Goal: Find specific page/section: Find specific page/section

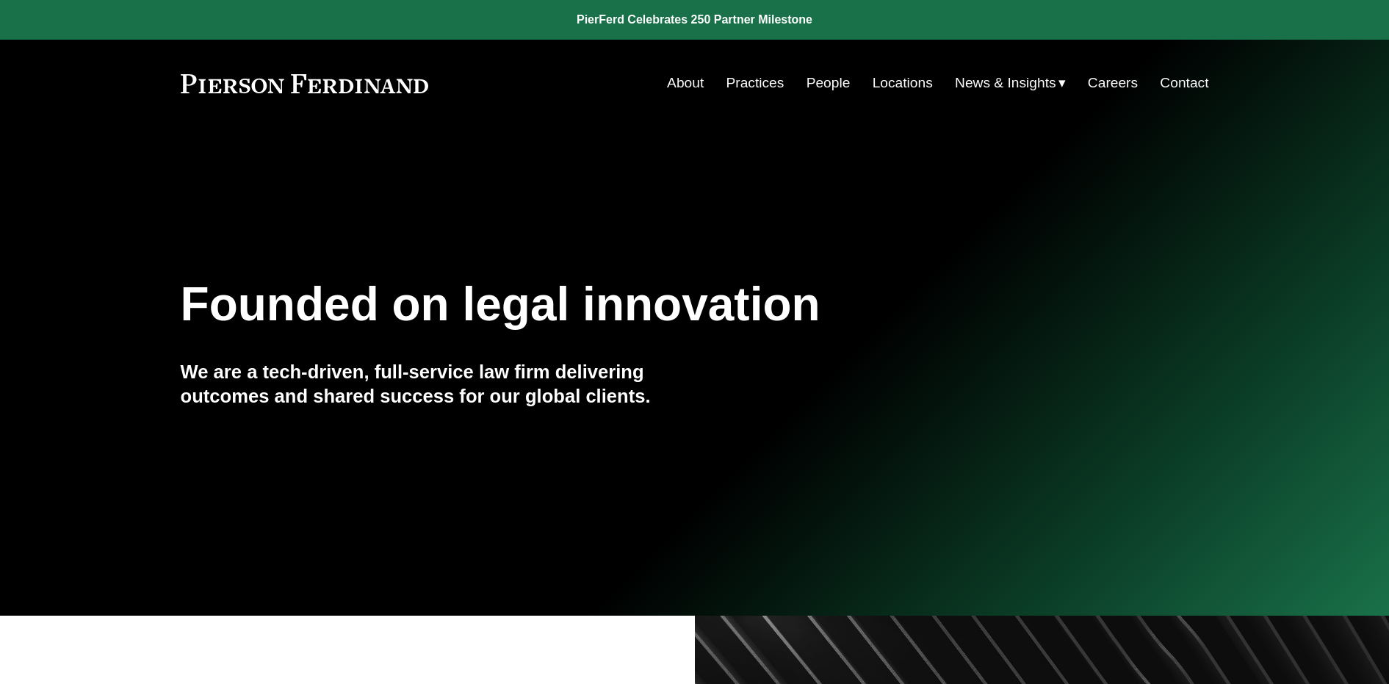
click at [825, 84] on link "People" at bounding box center [829, 83] width 44 height 28
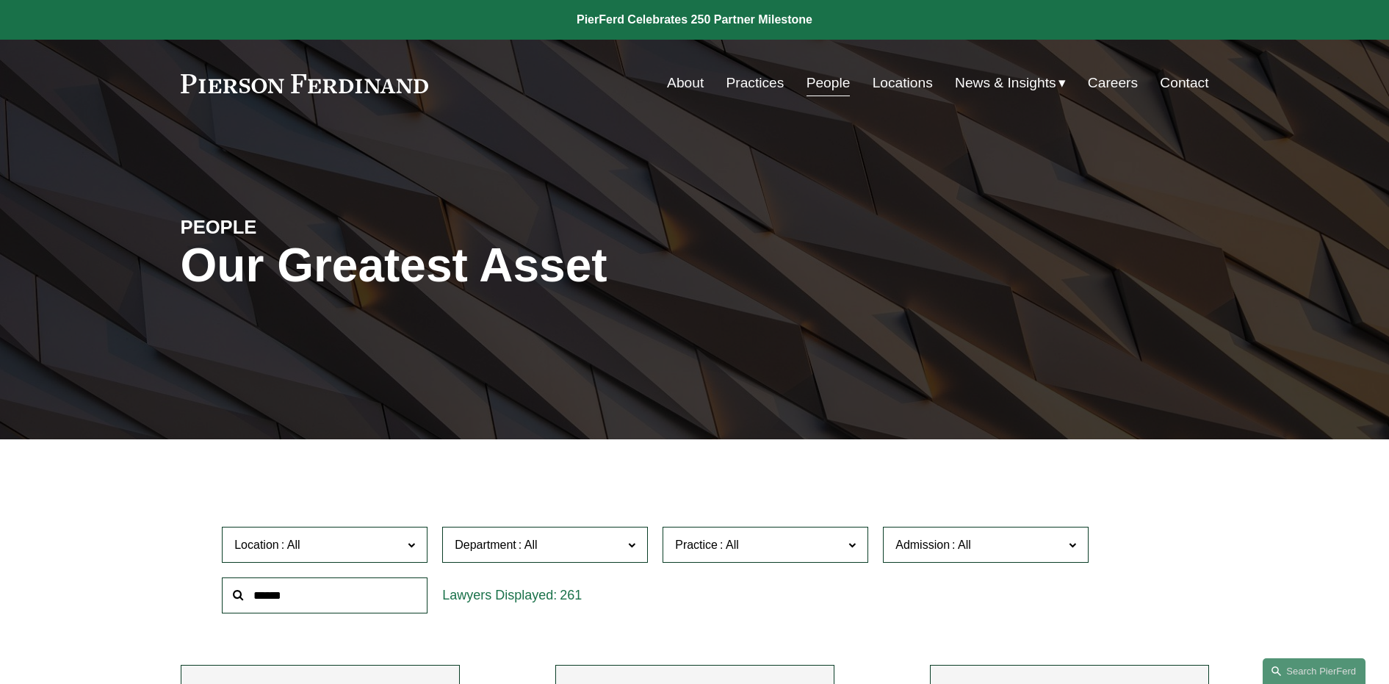
click at [292, 597] on input "text" at bounding box center [325, 595] width 206 height 36
type input "********"
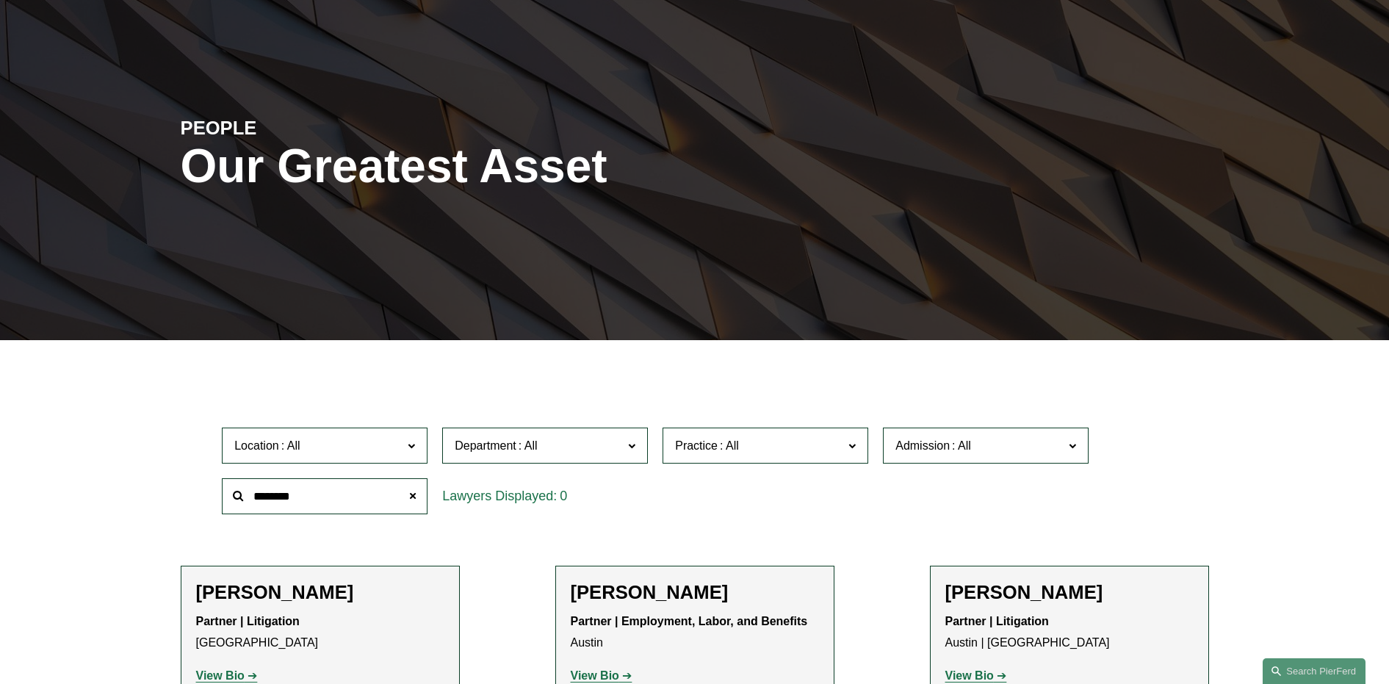
scroll to position [220, 0]
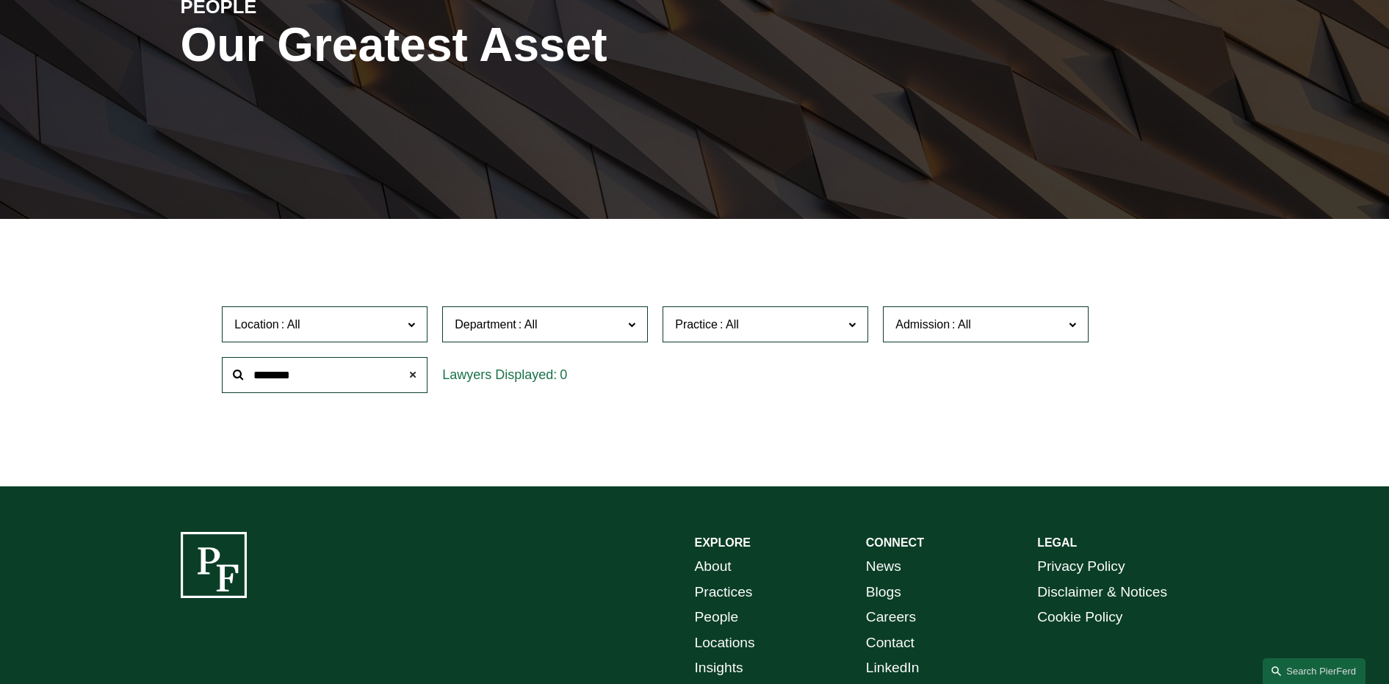
click at [408, 374] on span at bounding box center [412, 374] width 29 height 29
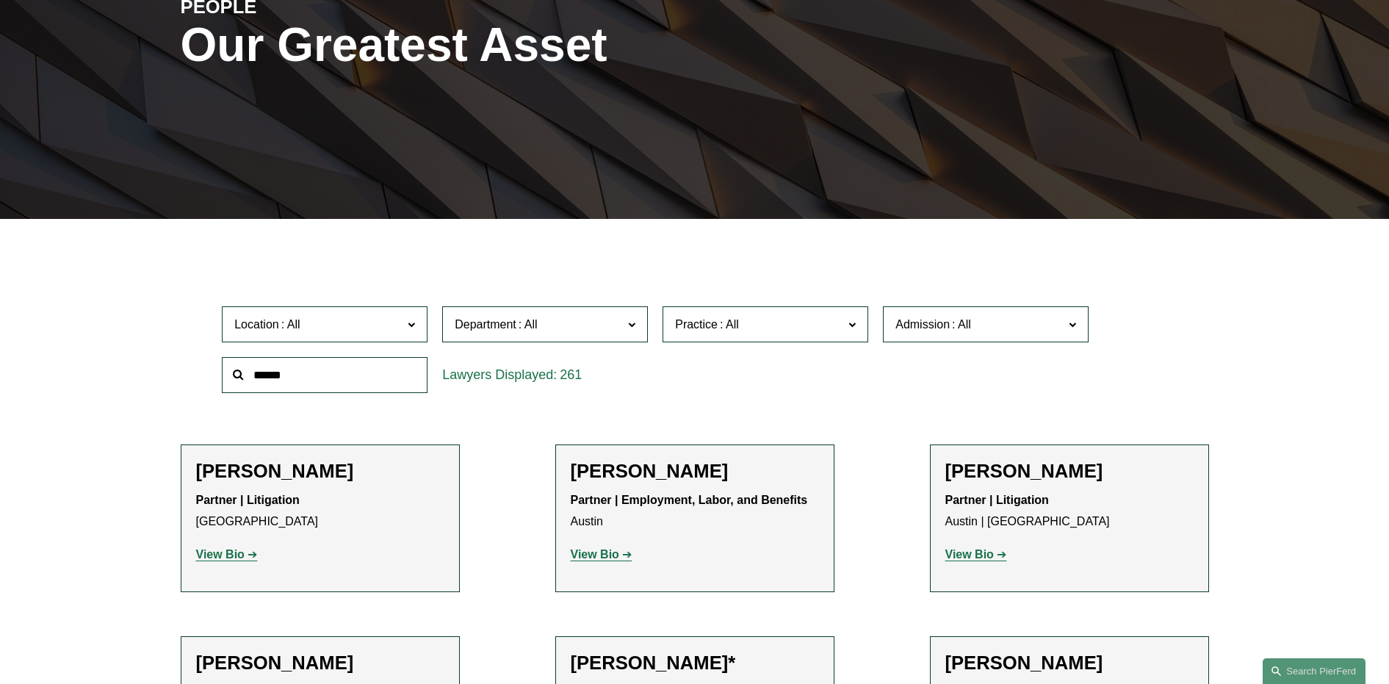
click at [799, 329] on span "Practice" at bounding box center [759, 324] width 168 height 20
click at [0, 0] on link "Trusts & Estates" at bounding box center [0, 0] width 0 height 0
click at [171, 305] on ul "Filter Location All [GEOGRAPHIC_DATA] [GEOGRAPHIC_DATA] [GEOGRAPHIC_DATA] [GEOG…" at bounding box center [695, 647] width 1112 height 785
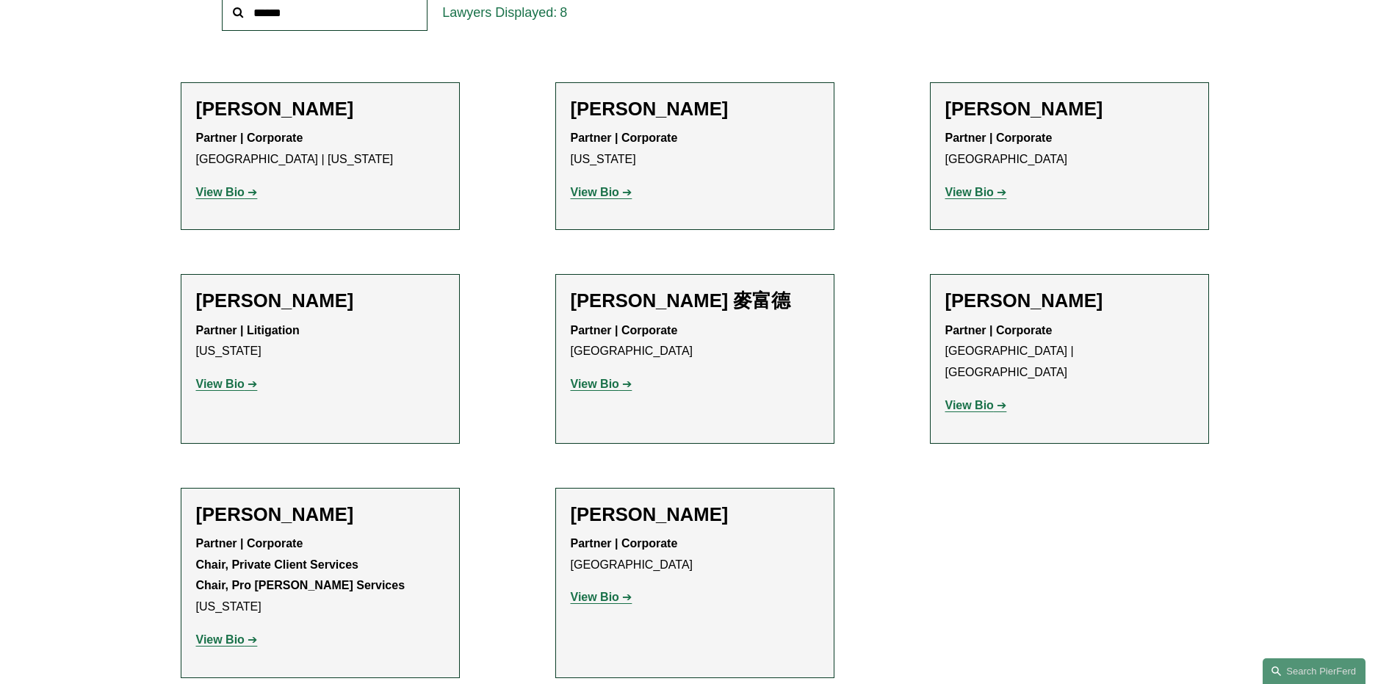
scroll to position [588, 0]
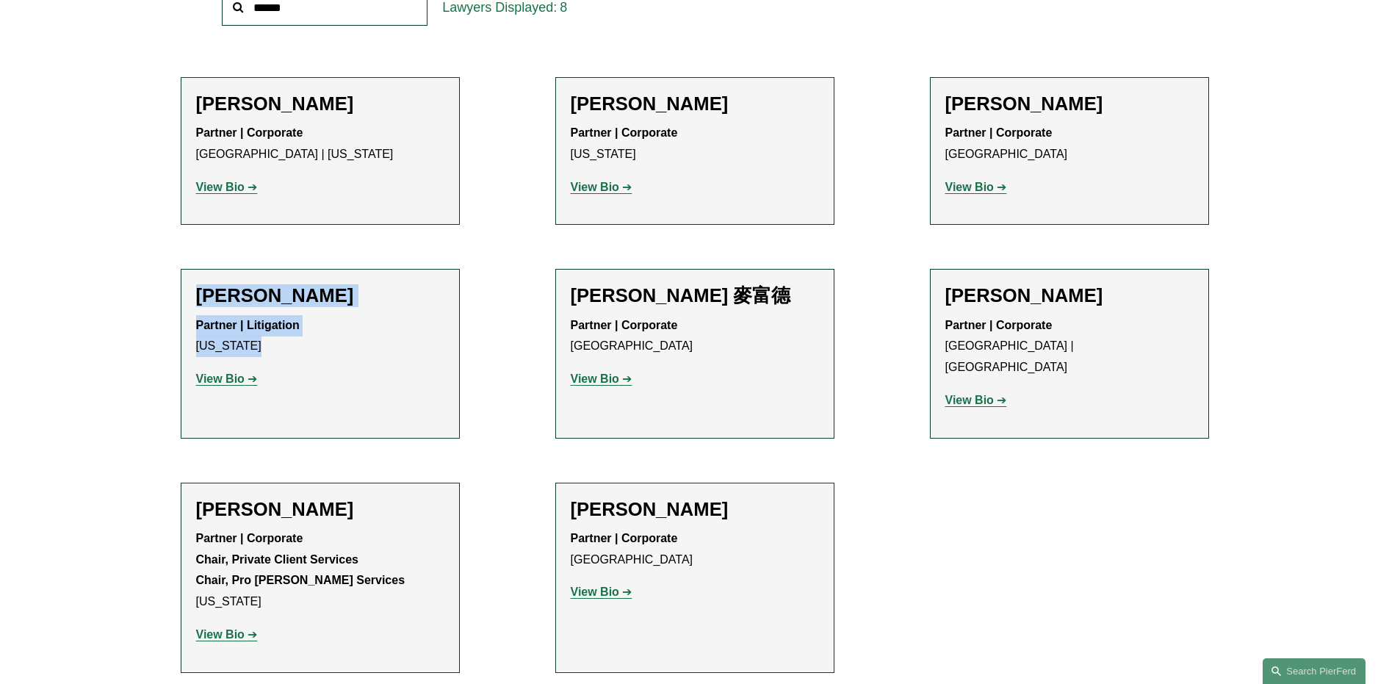
drag, startPoint x: 168, startPoint y: 295, endPoint x: 168, endPoint y: 410, distance: 114.6
click at [168, 410] on ul "Filter Location All [GEOGRAPHIC_DATA] [GEOGRAPHIC_DATA] [GEOGRAPHIC_DATA] [GEOG…" at bounding box center [695, 280] width 1112 height 785
drag, startPoint x: 170, startPoint y: 289, endPoint x: 150, endPoint y: 387, distance: 100.6
click at [150, 387] on ul "Filter Location All [GEOGRAPHIC_DATA] [GEOGRAPHIC_DATA] [GEOGRAPHIC_DATA] [GEOG…" at bounding box center [695, 280] width 1112 height 785
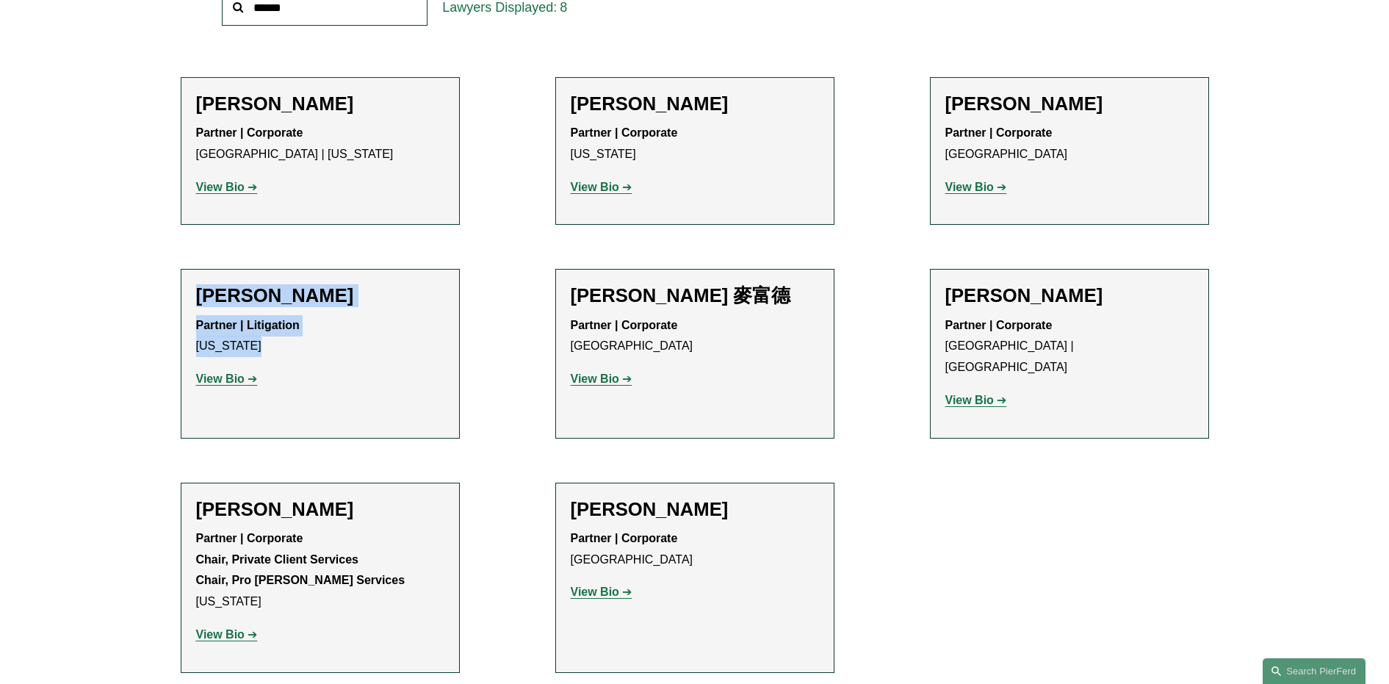
click at [150, 387] on ul "Filter Location All [GEOGRAPHIC_DATA] [GEOGRAPHIC_DATA] [GEOGRAPHIC_DATA] [GEOG…" at bounding box center [695, 280] width 1112 height 785
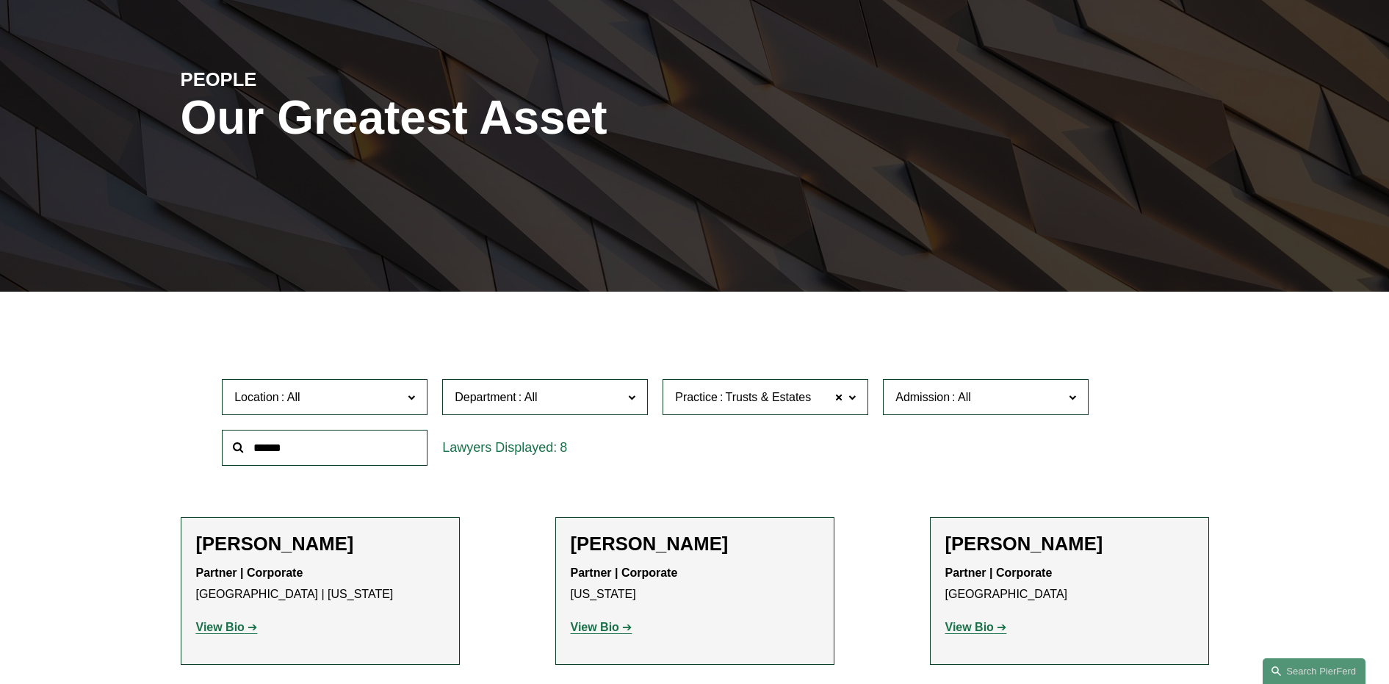
scroll to position [147, 0]
click at [840, 399] on span at bounding box center [839, 398] width 9 height 19
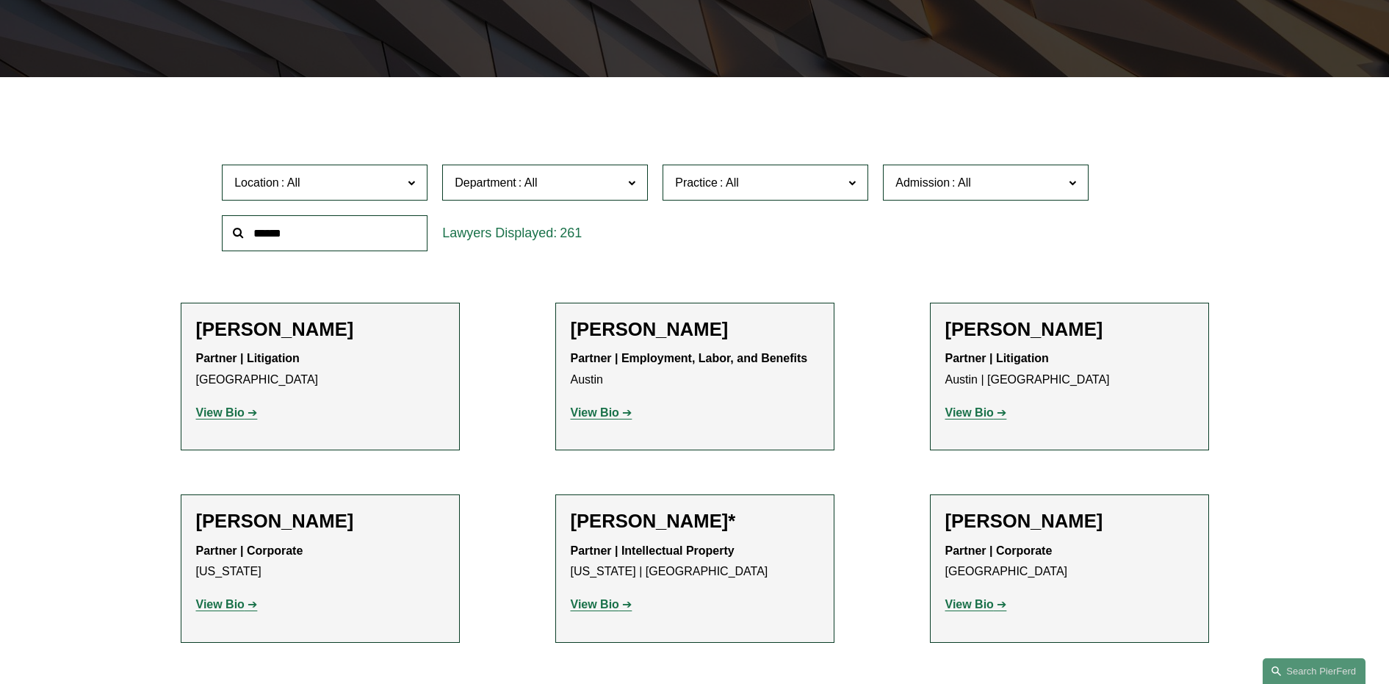
scroll to position [367, 0]
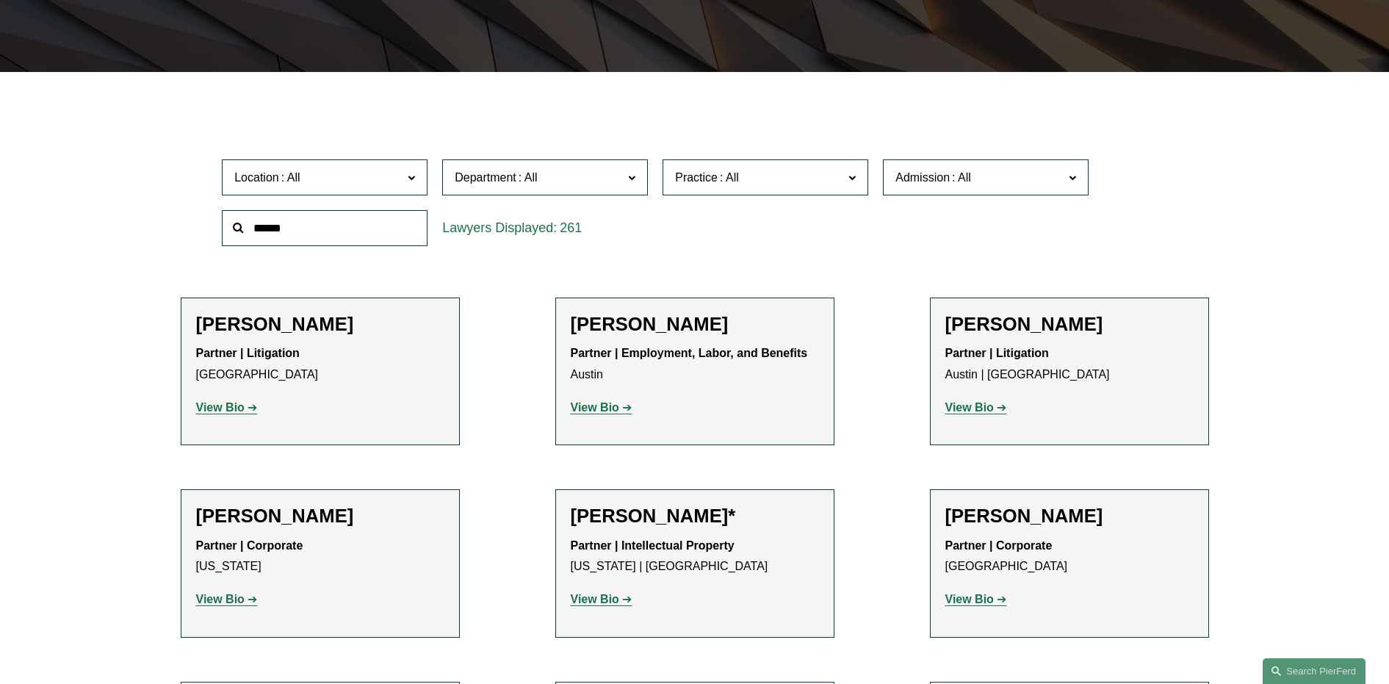
click at [796, 211] on div "Location All [GEOGRAPHIC_DATA] [GEOGRAPHIC_DATA] [GEOGRAPHIC_DATA] [GEOGRAPHIC_…" at bounding box center [695, 202] width 960 height 101
click at [789, 164] on label "Practice" at bounding box center [766, 177] width 206 height 36
click at [0, 0] on link "Franchising" at bounding box center [0, 0] width 0 height 0
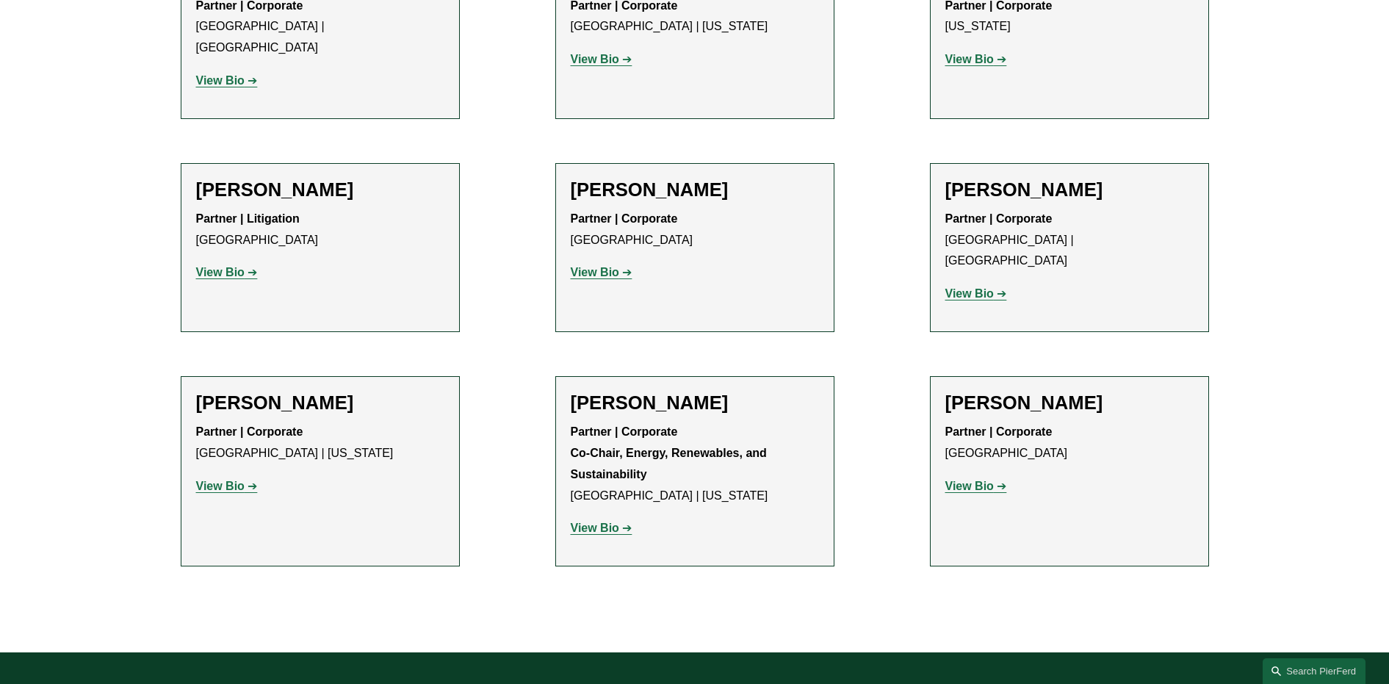
scroll to position [954, 0]
